Goal: Task Accomplishment & Management: Complete application form

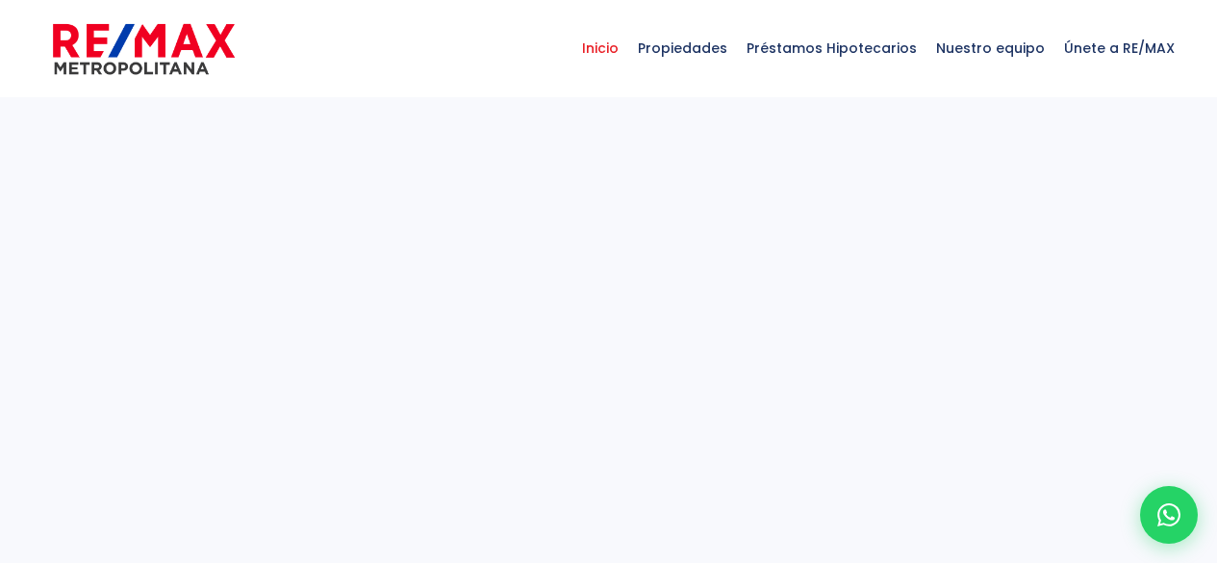
select select
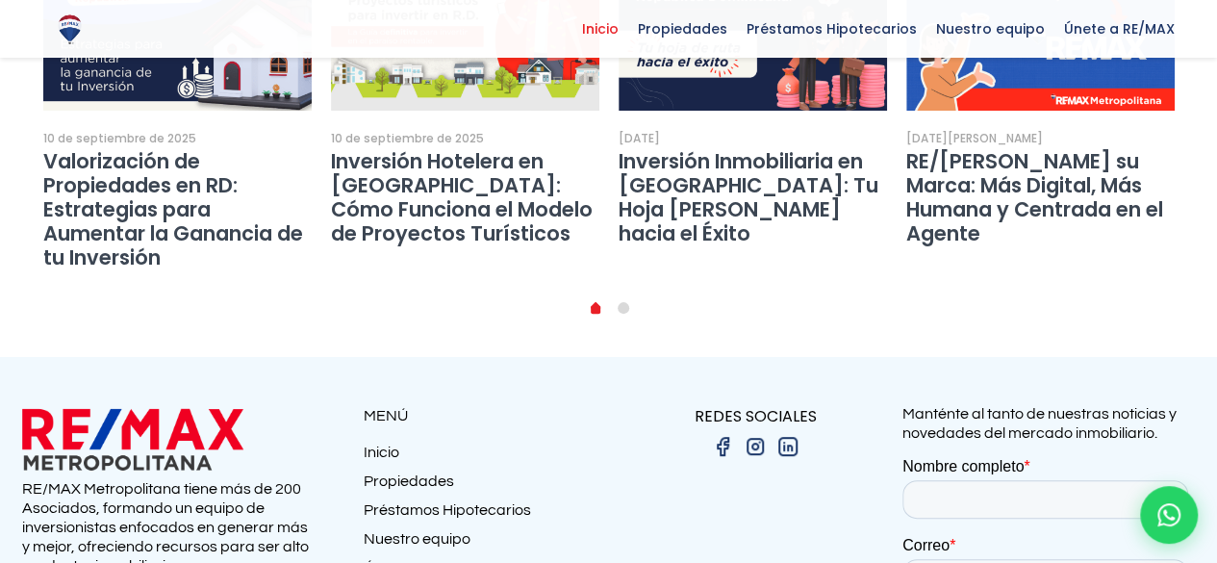
scroll to position [3859, 0]
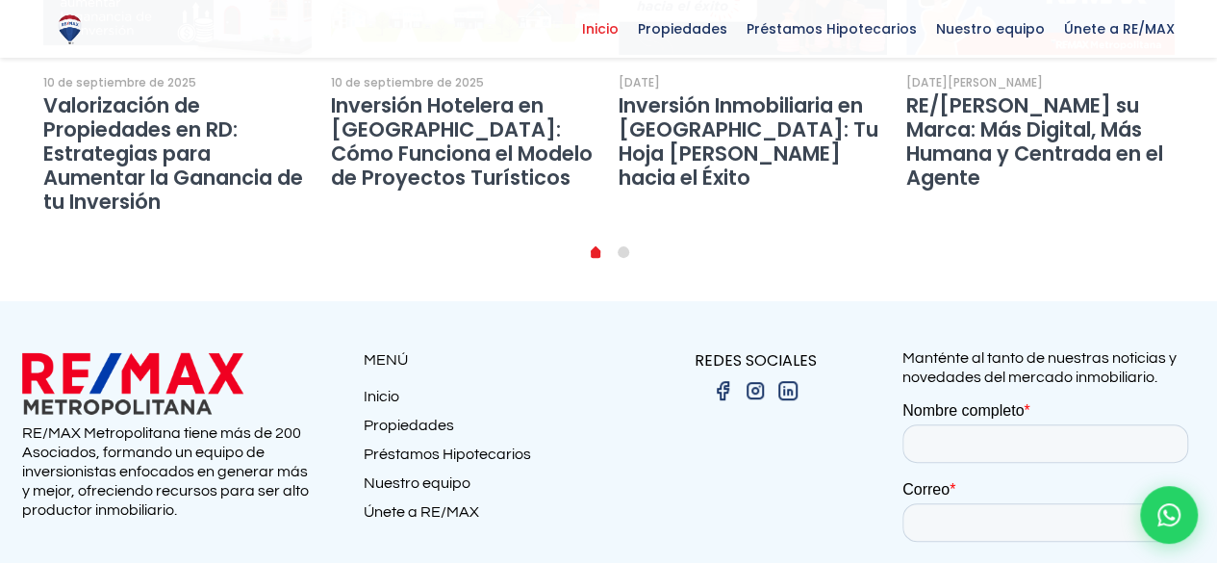
click at [409, 502] on link "Únete a RE/MAX" at bounding box center [486, 516] width 245 height 29
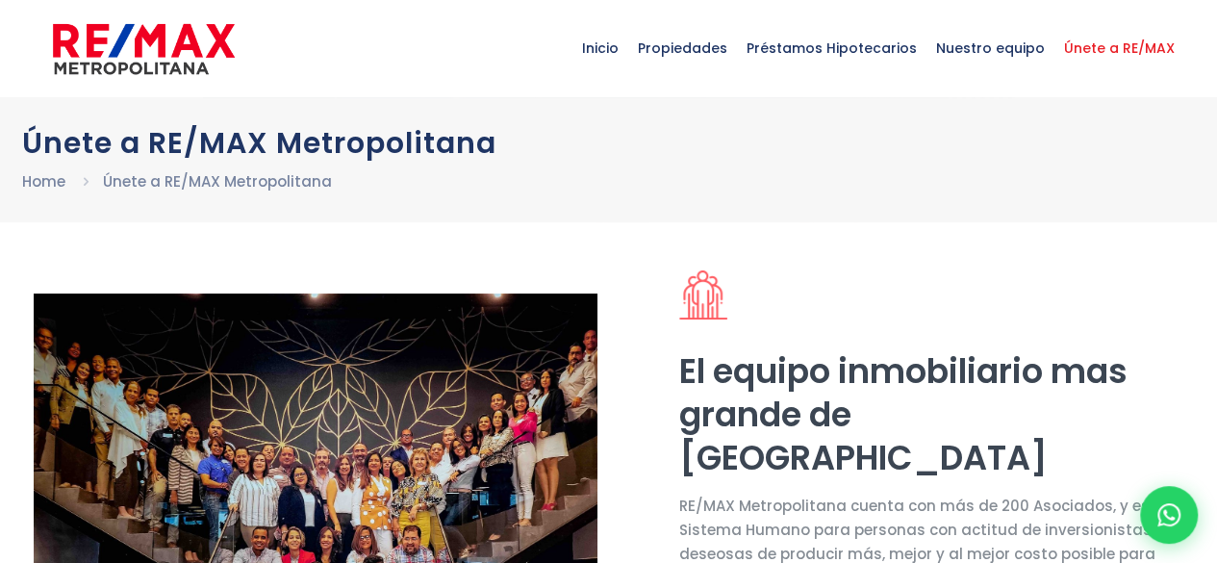
select select "DO"
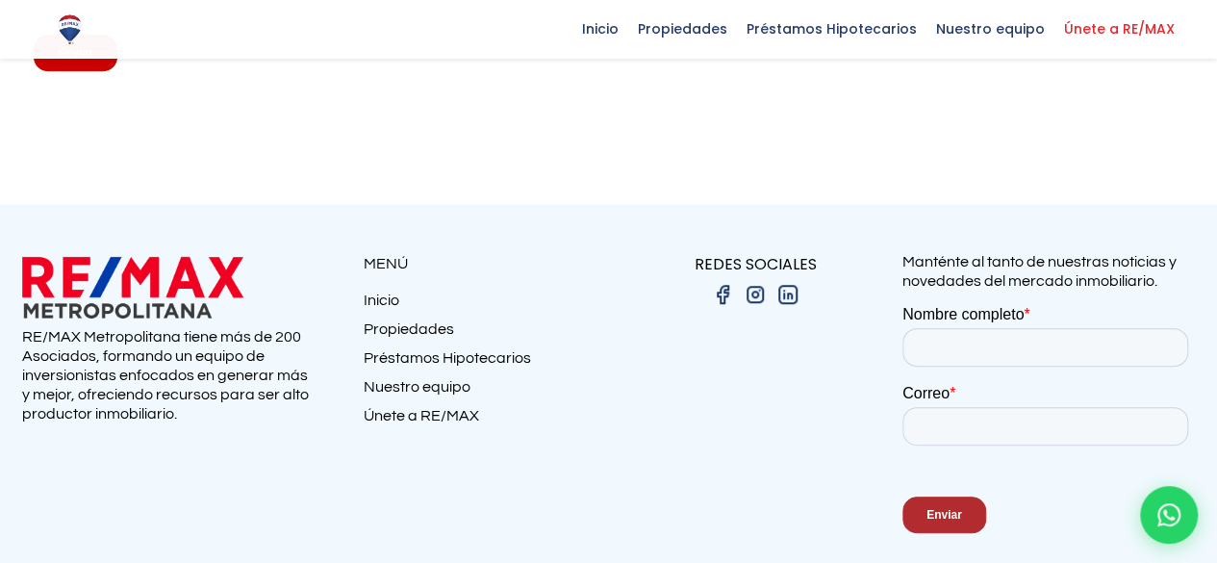
scroll to position [4109, 0]
